Goal: Use online tool/utility

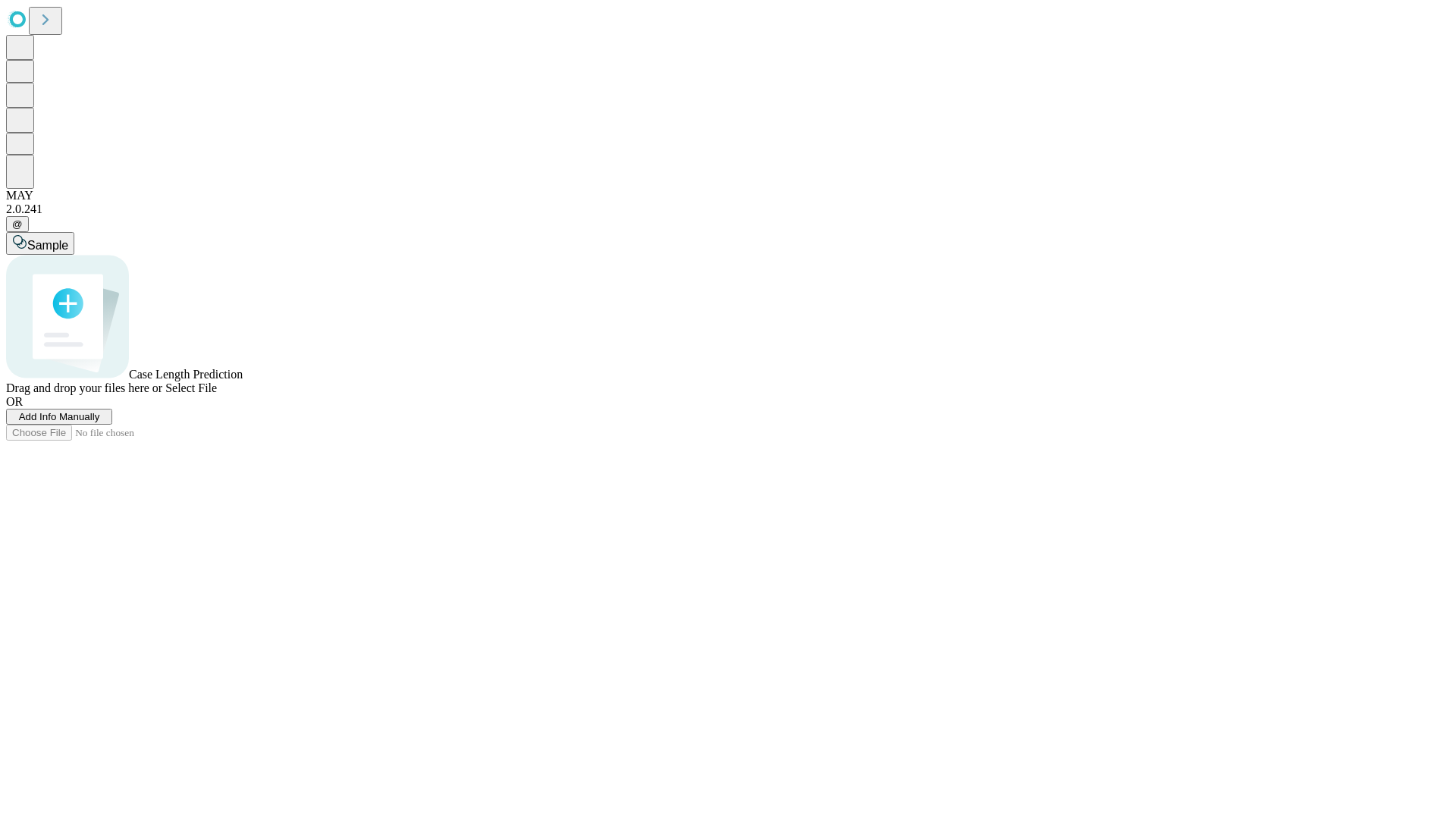
click at [217, 395] on span "Select File" at bounding box center [191, 388] width 51 height 13
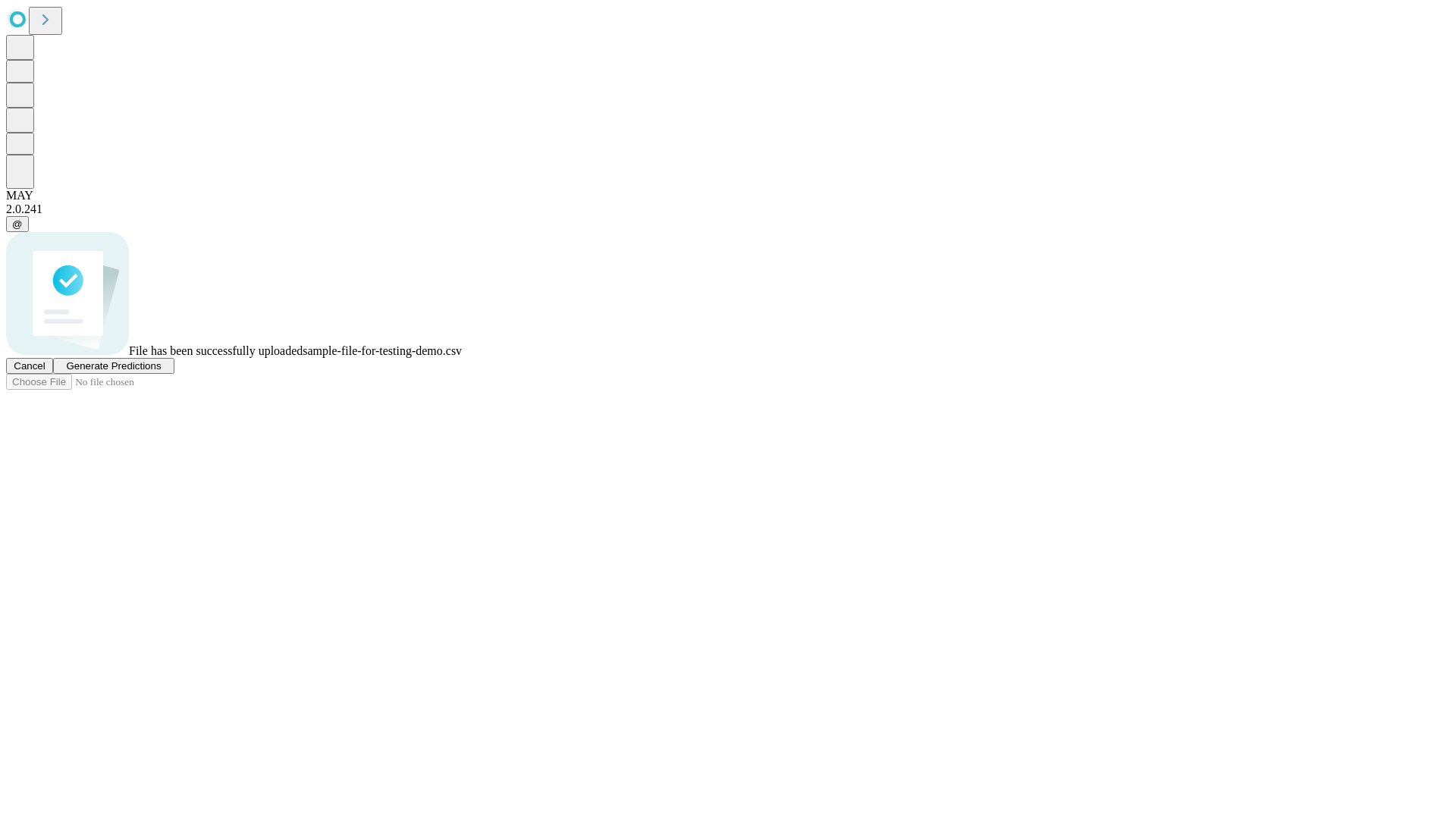
click at [161, 371] on span "Generate Predictions" at bounding box center [114, 366] width 95 height 12
